Goal: Find specific page/section: Find specific page/section

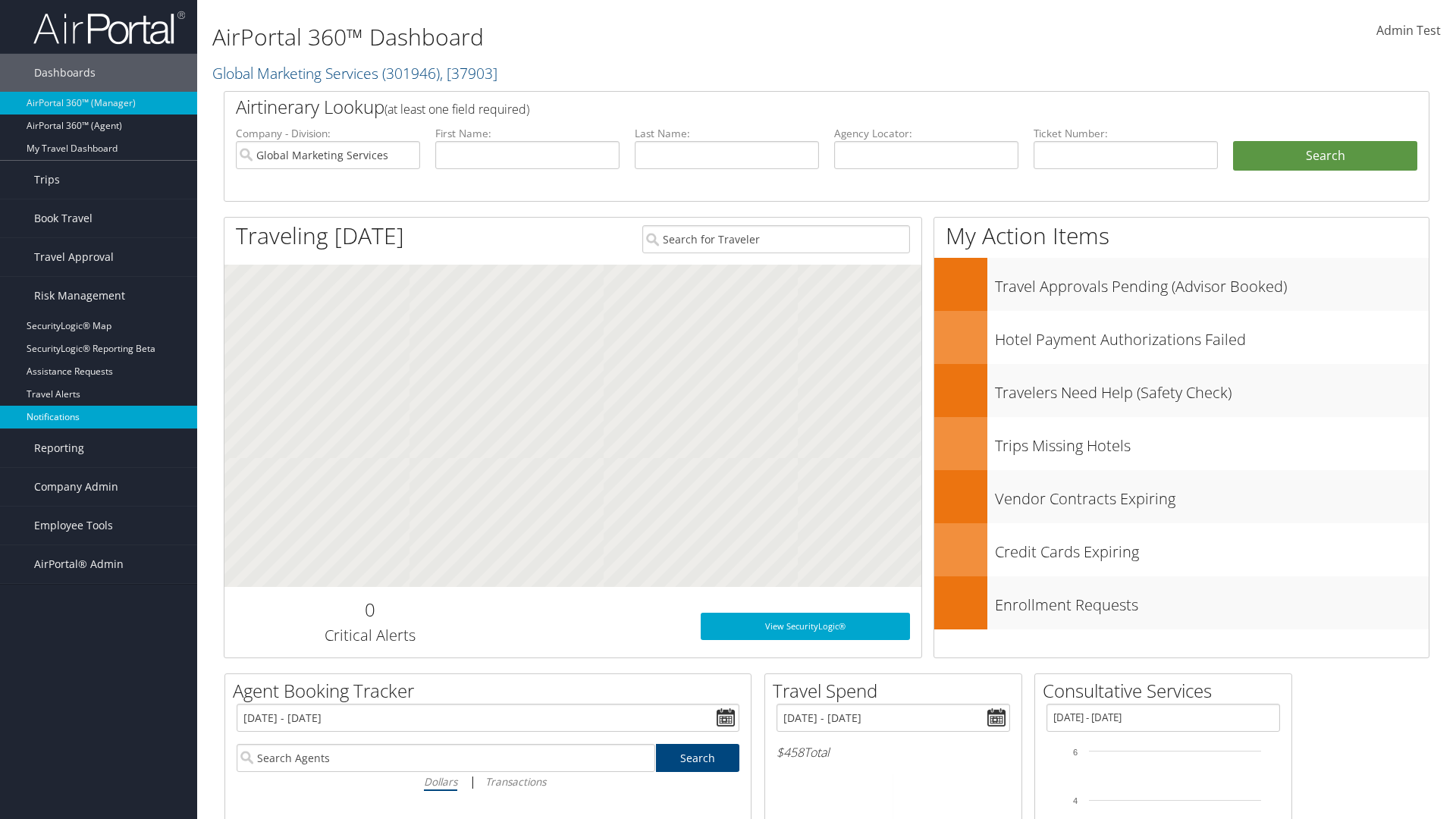
click at [98, 417] on link "Notifications" at bounding box center [98, 416] width 197 height 22
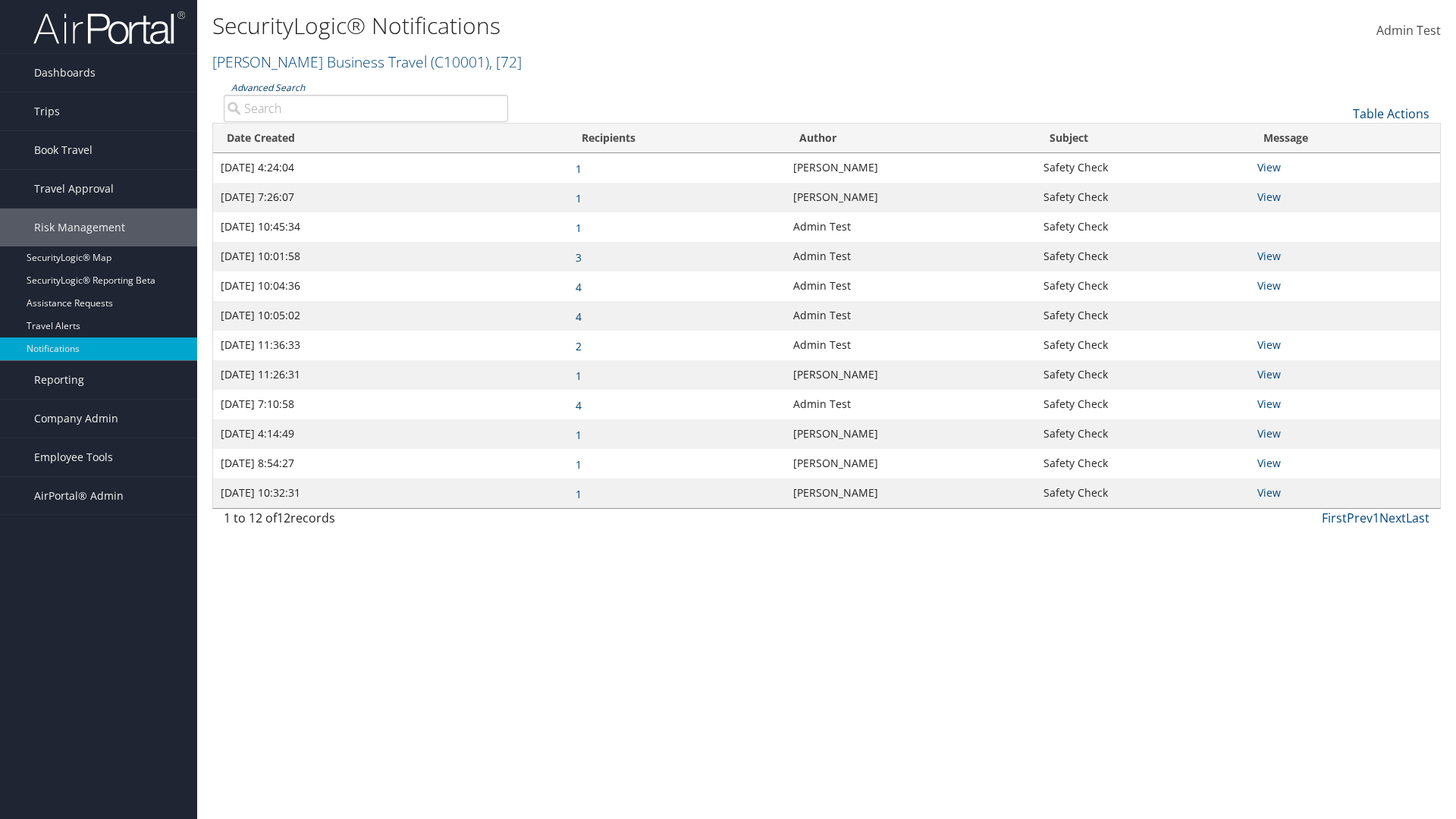
click at [268, 87] on link "Advanced Search" at bounding box center [267, 87] width 73 height 13
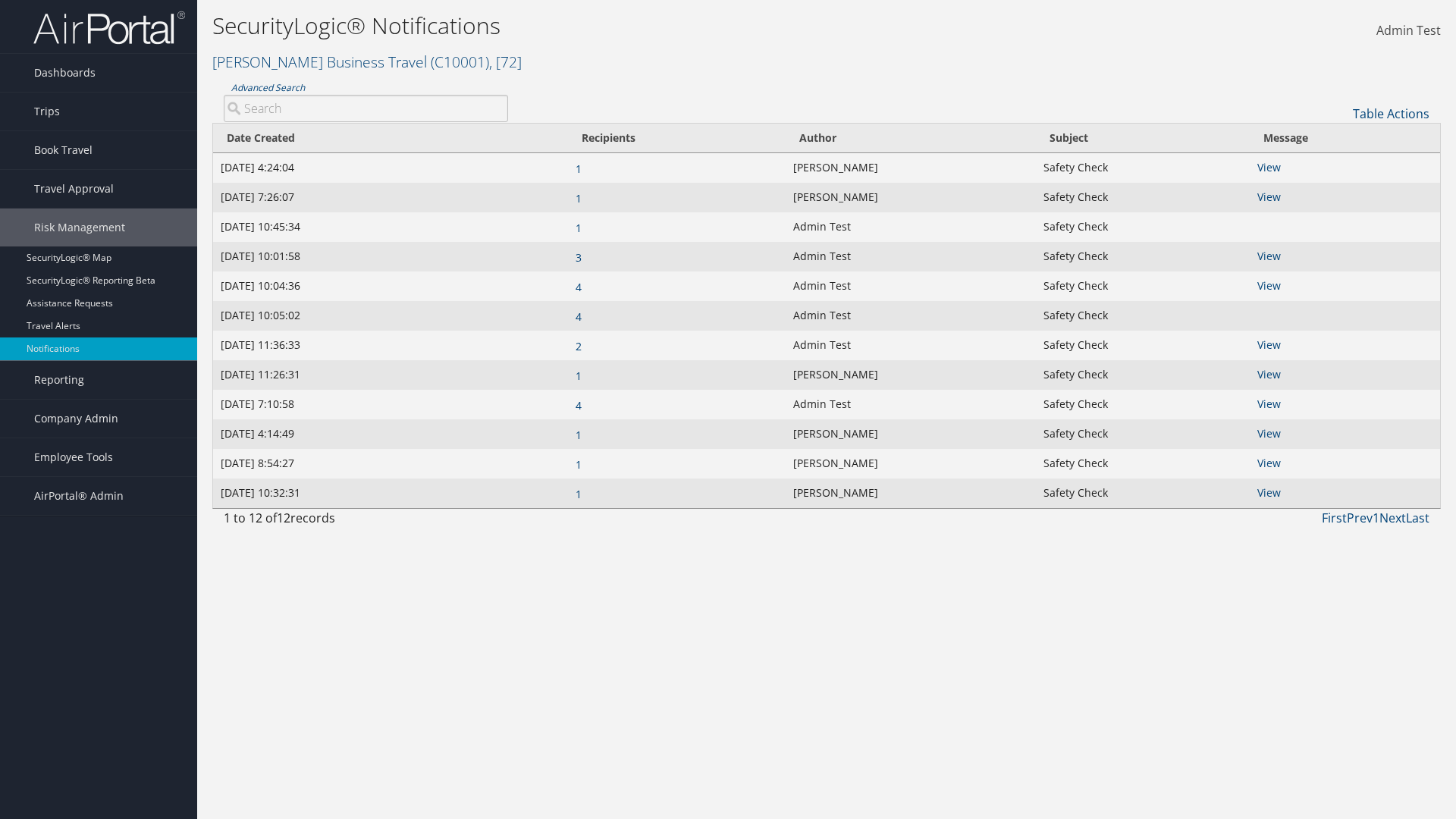
click at [0, 0] on div "×" at bounding box center [0, 0] width 0 height 0
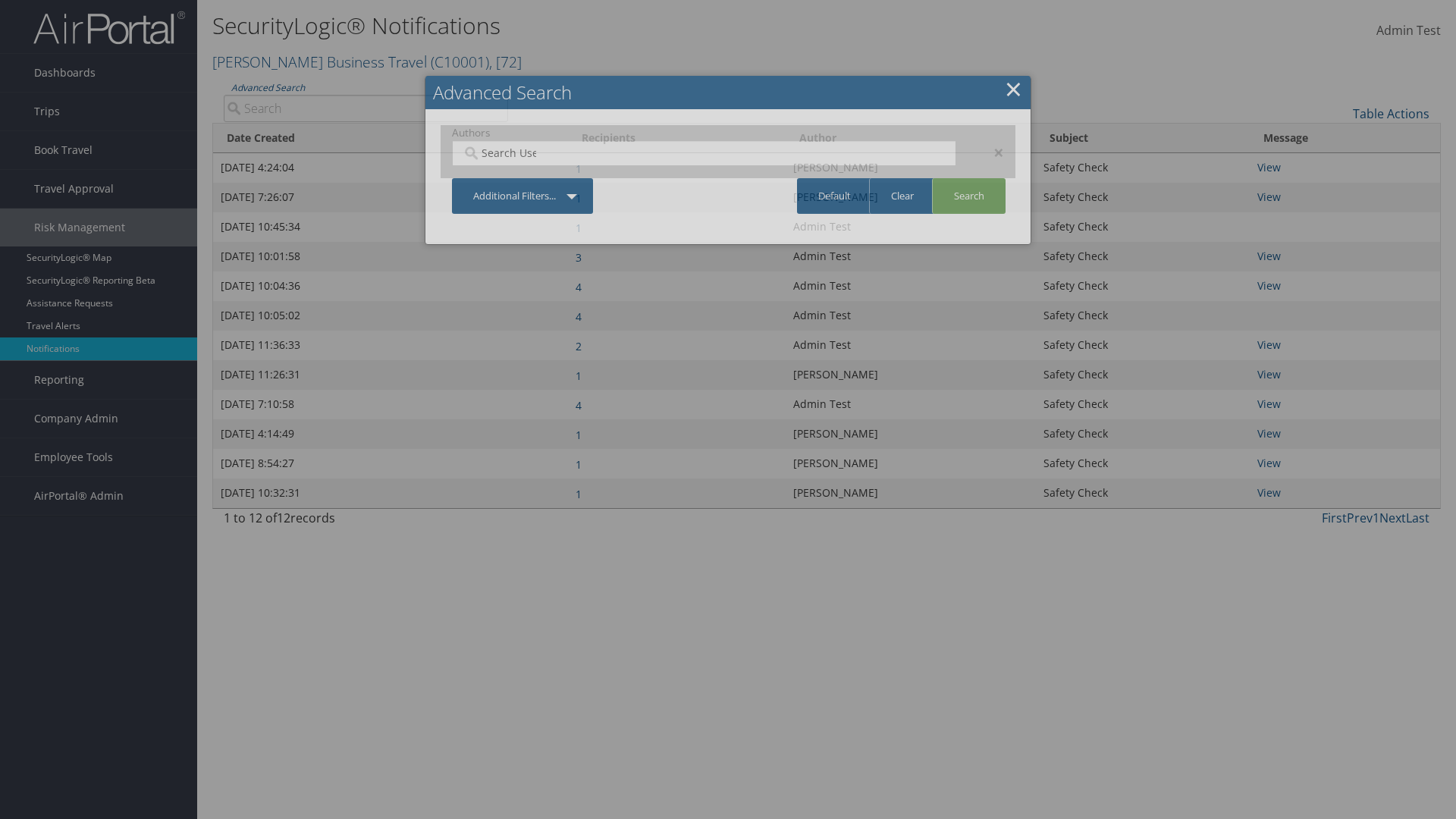
click at [991, 152] on div "×" at bounding box center [991, 152] width 48 height 19
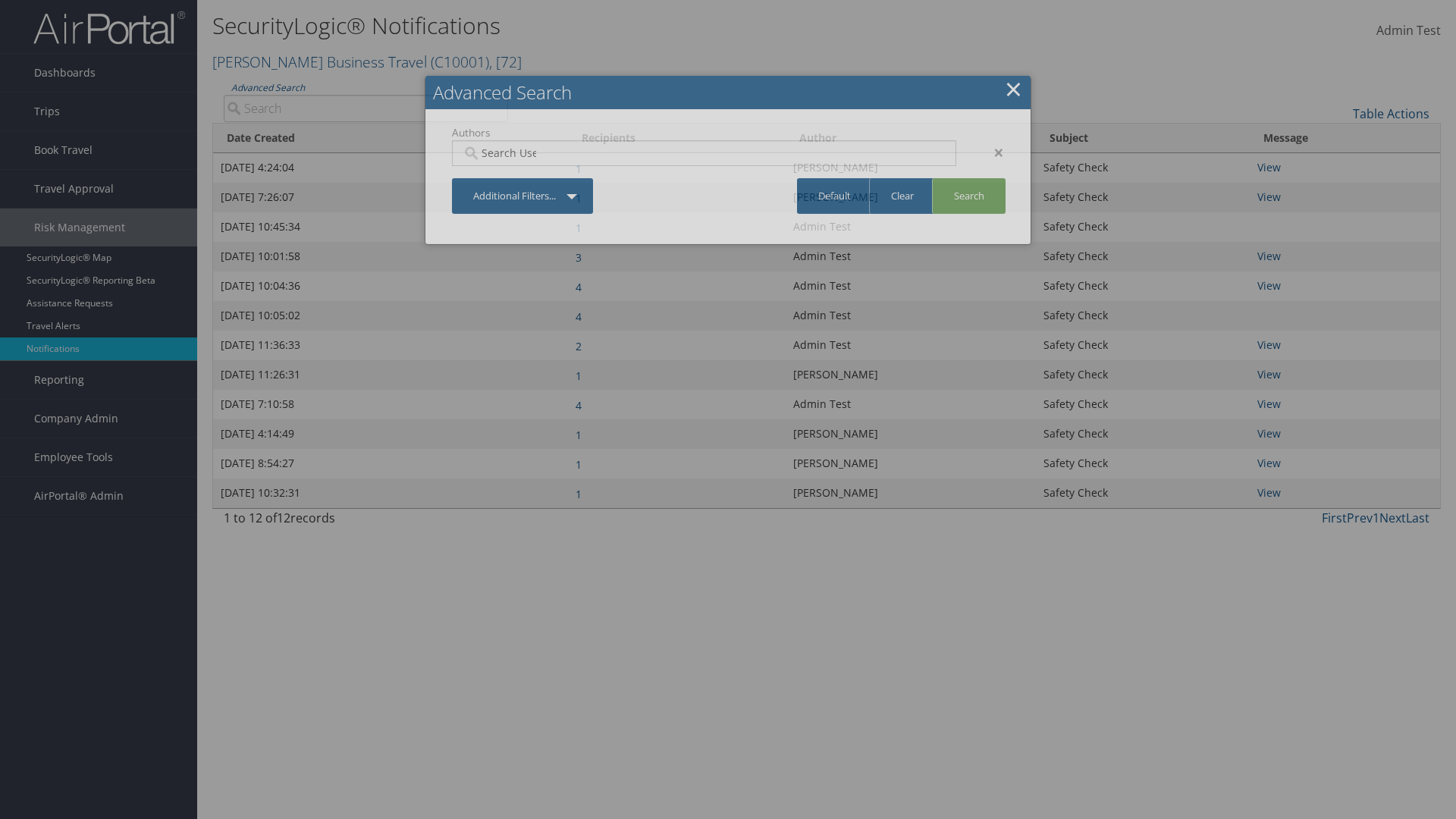
click at [522, 178] on link "Additional Filters..." at bounding box center [522, 196] width 141 height 36
click at [0, 0] on link "Author" at bounding box center [0, 0] width 0 height 0
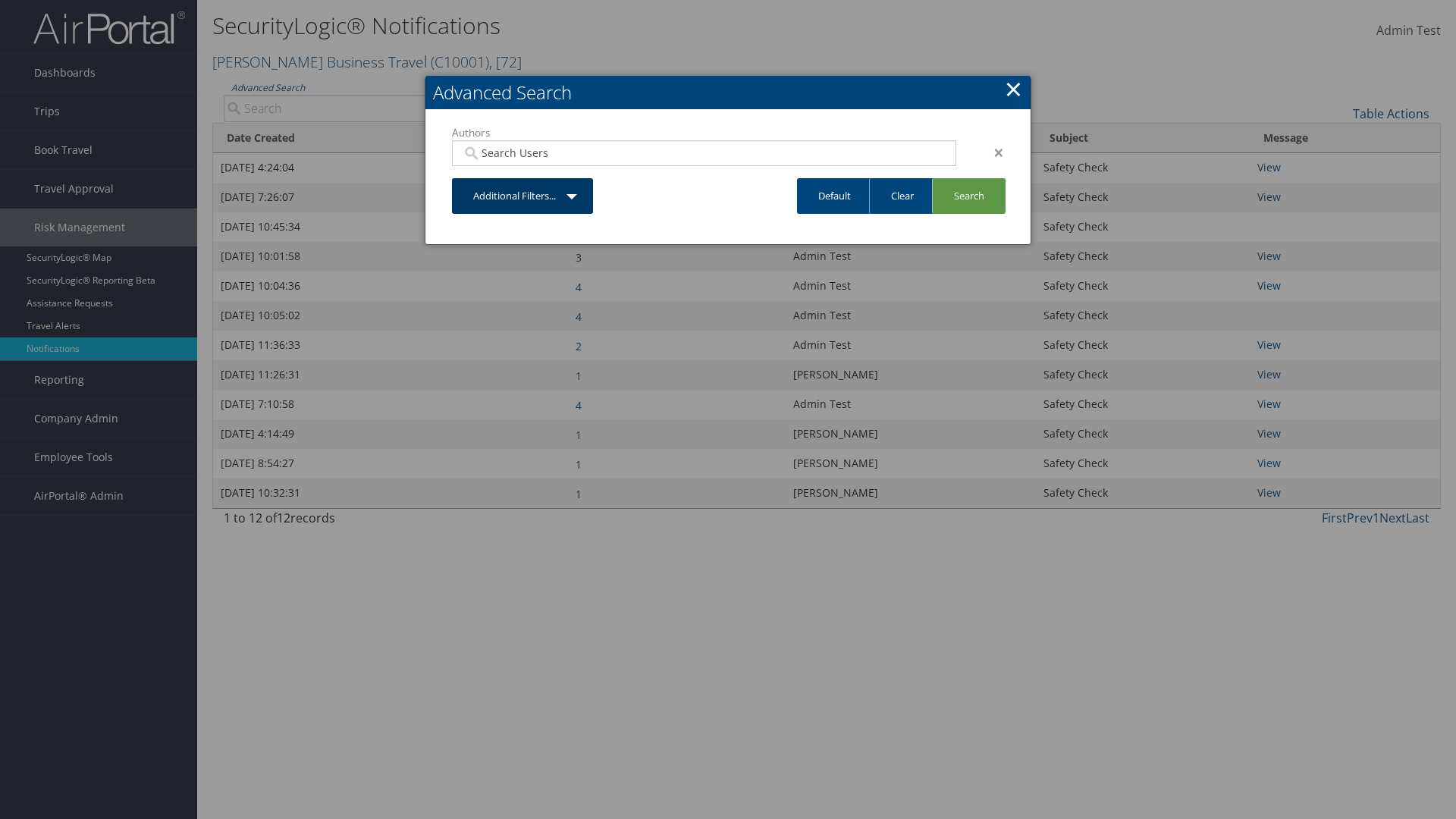
click at [522, 196] on link "Additional Filters..." at bounding box center [522, 196] width 141 height 36
click at [0, 0] on link "Date Created" at bounding box center [0, 0] width 0 height 0
